Goal: Task Accomplishment & Management: Use online tool/utility

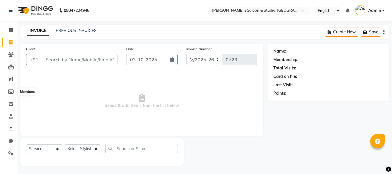
select select "7536"
select select "service"
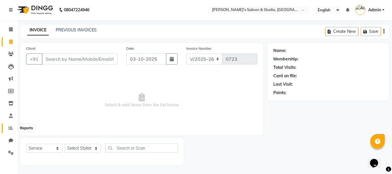
click at [7, 129] on span at bounding box center [11, 128] width 10 height 7
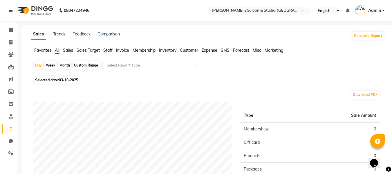
click at [70, 81] on span "03-10-2025" at bounding box center [68, 80] width 19 height 4
select select "10"
select select "2025"
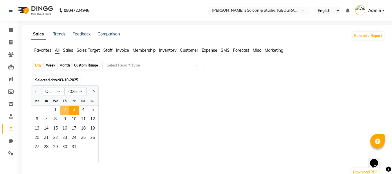
click at [63, 112] on span "2" at bounding box center [64, 110] width 9 height 9
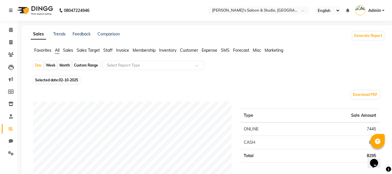
scroll to position [29, 0]
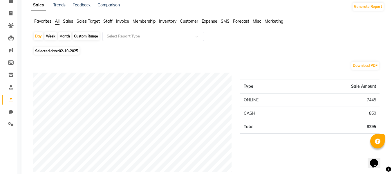
click at [185, 34] on input "text" at bounding box center [147, 36] width 83 height 6
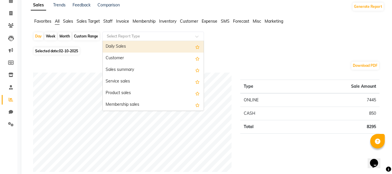
click at [124, 21] on span "Invoice" at bounding box center [122, 21] width 13 height 5
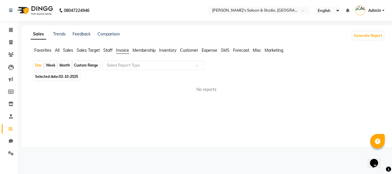
scroll to position [0, 0]
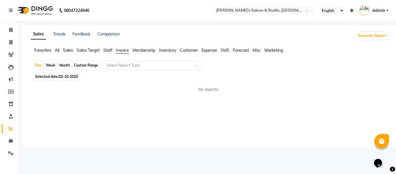
click at [132, 67] on input "text" at bounding box center [147, 65] width 83 height 6
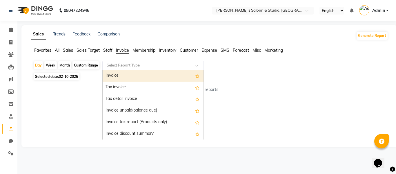
click at [128, 73] on div "Invoice" at bounding box center [153, 76] width 101 height 12
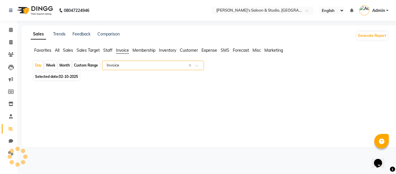
select select "full_report"
select select "csv"
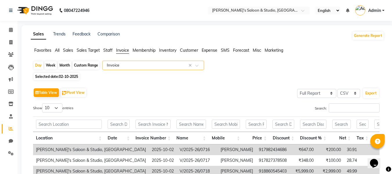
click at [9, 37] on li "Invoice" at bounding box center [8, 42] width 17 height 12
